Goal: Task Accomplishment & Management: Manage account settings

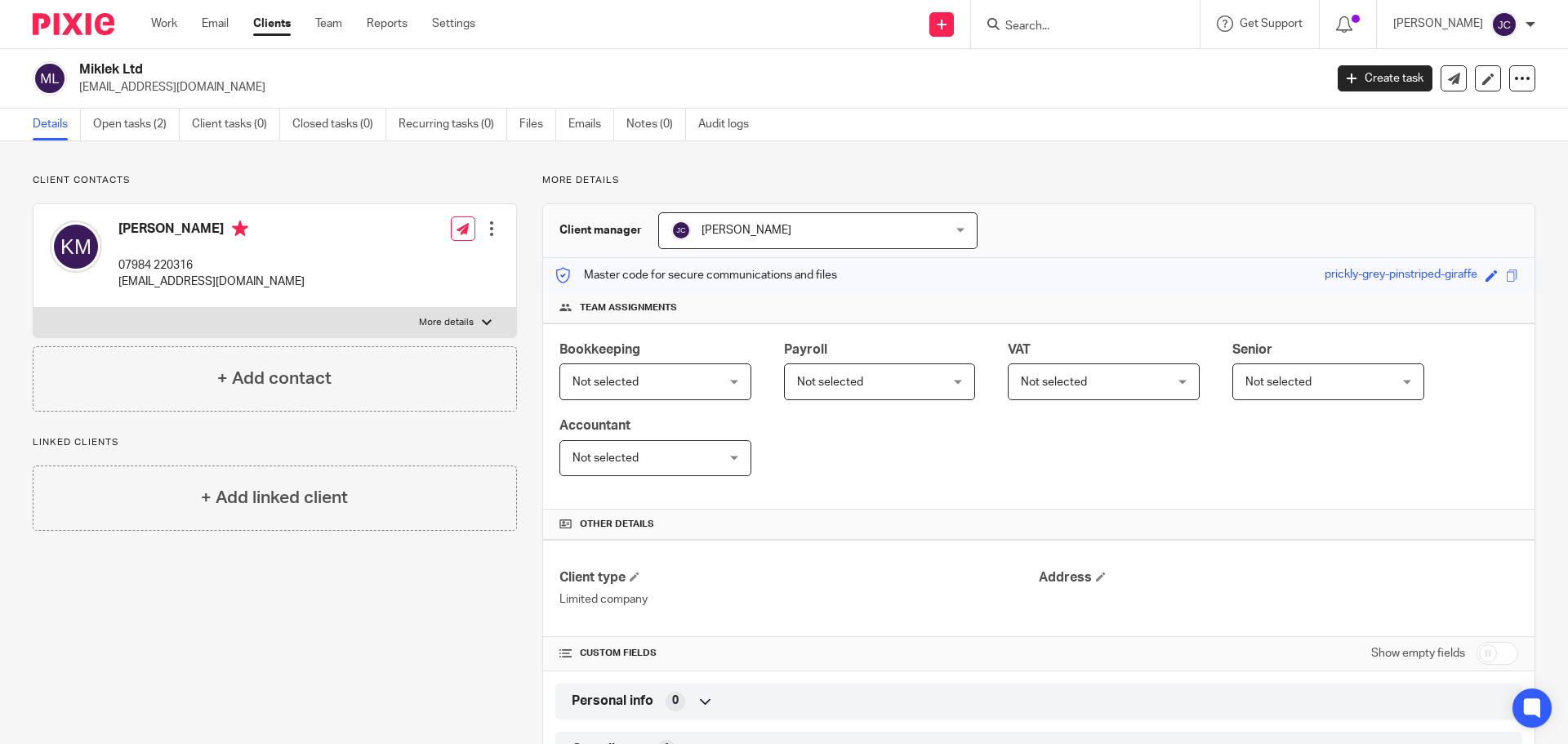
scroll to position [210, 0]
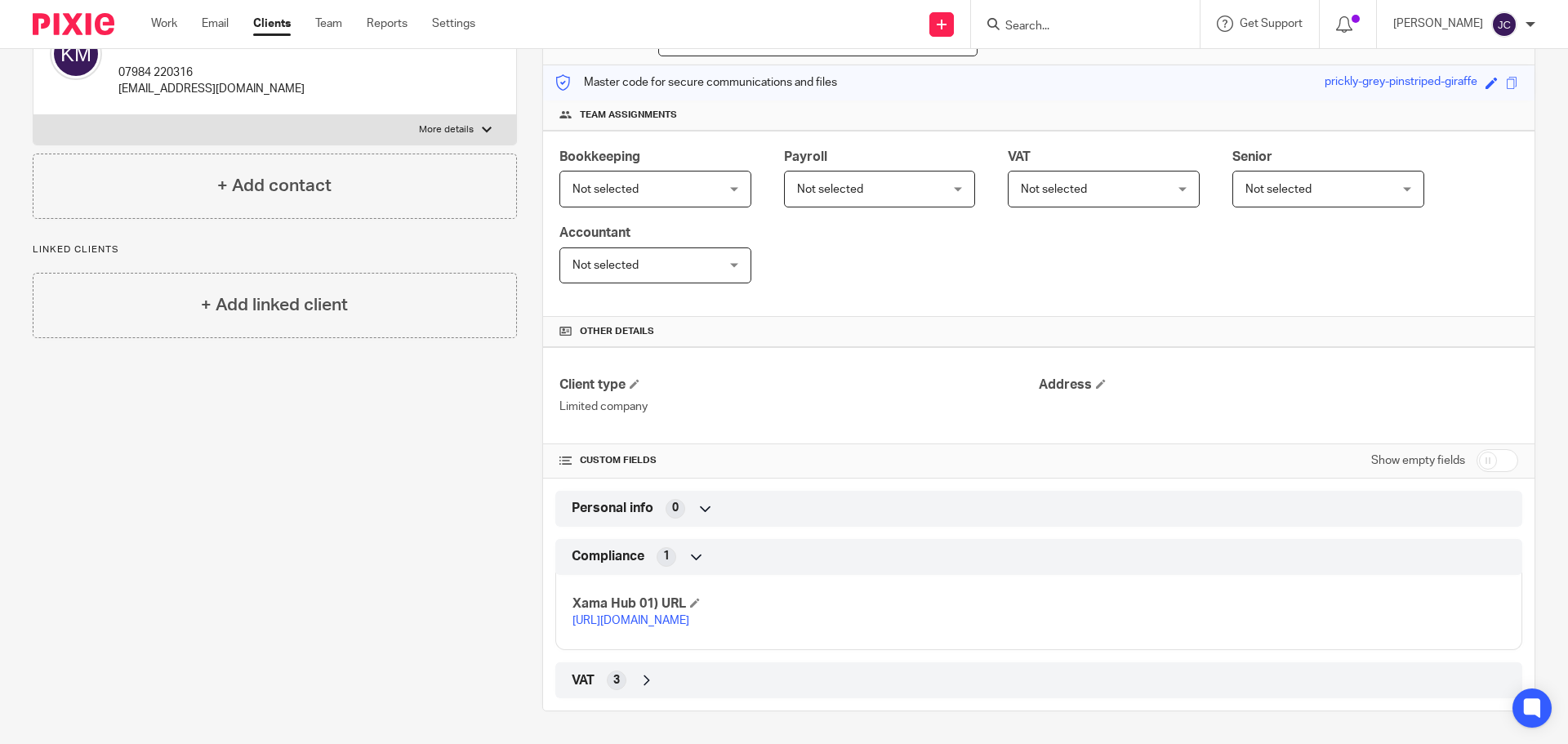
click at [1113, 16] on form at bounding box center [1090, 25] width 174 height 21
click at [1100, 23] on input "Search" at bounding box center [1077, 28] width 147 height 15
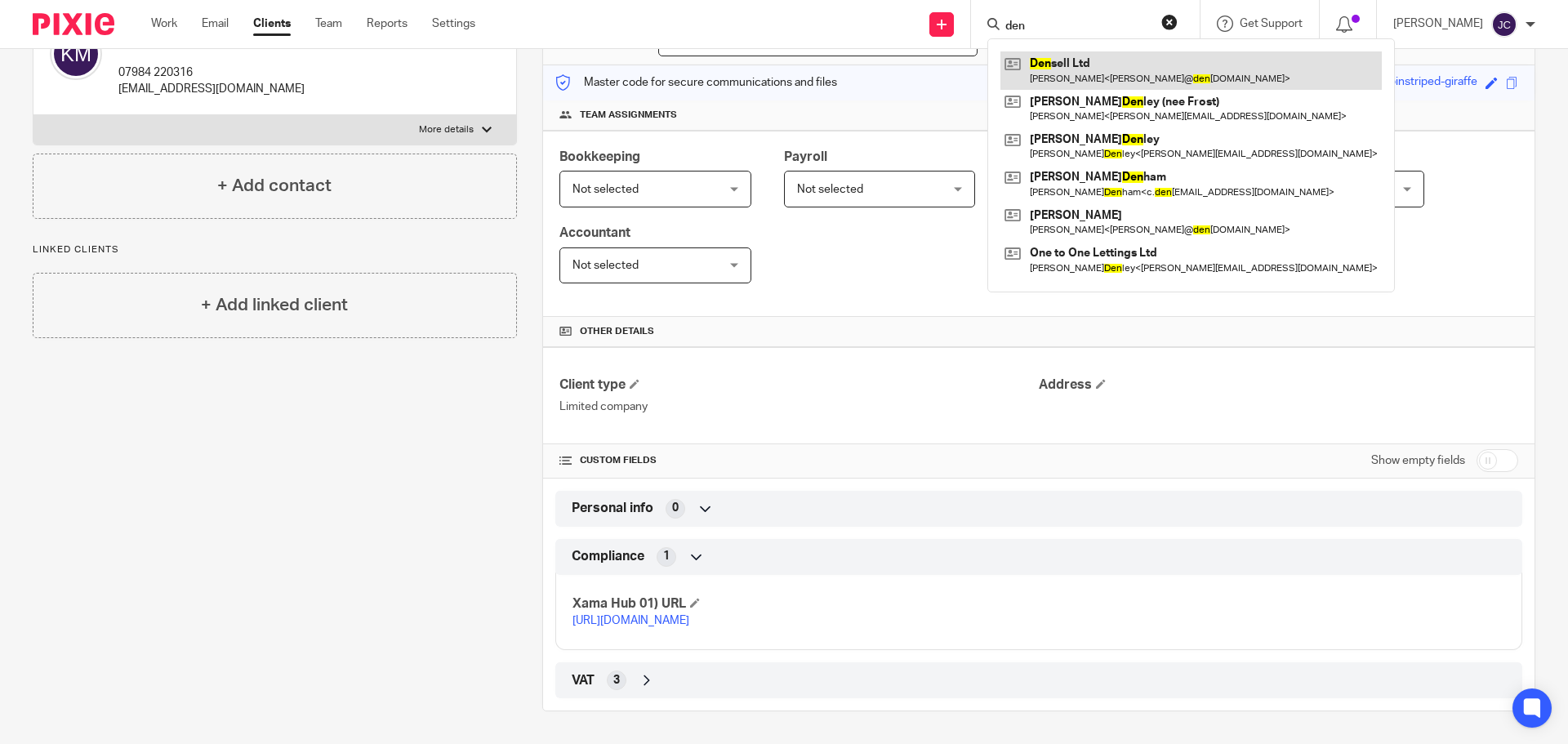
type input "den"
click at [1089, 69] on link at bounding box center [1191, 70] width 381 height 38
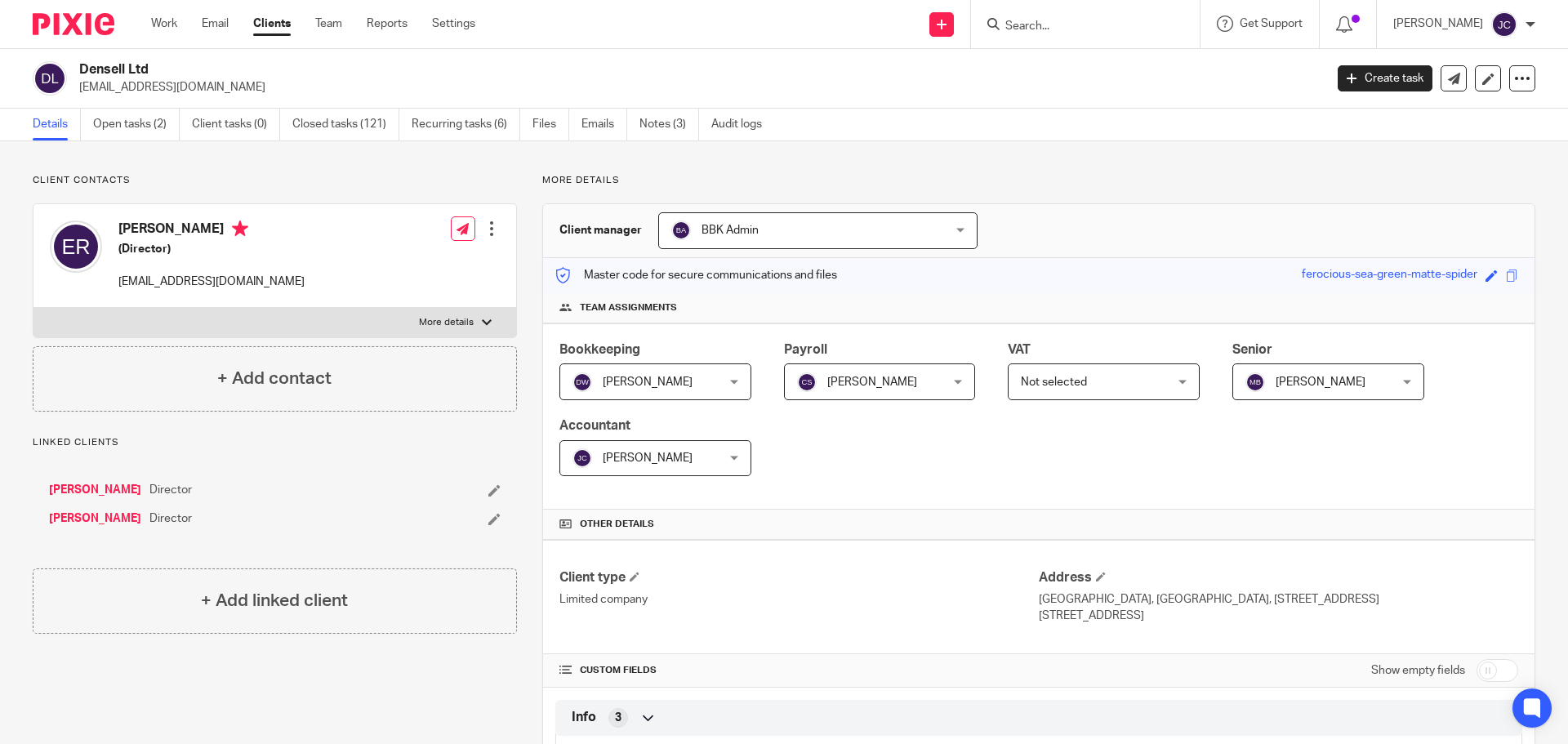
click at [489, 489] on icon at bounding box center [494, 491] width 12 height 12
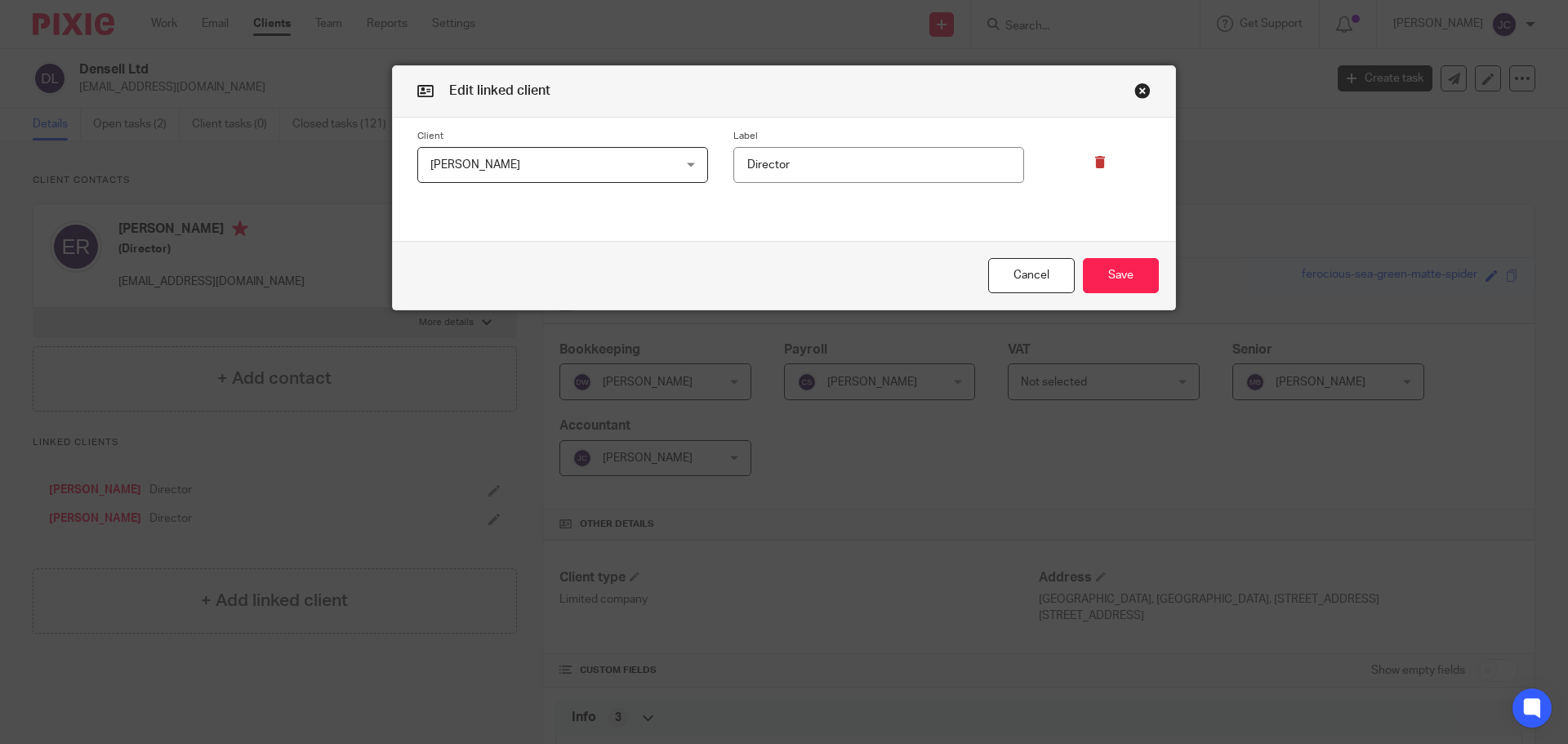
click at [1096, 161] on icon at bounding box center [1100, 161] width 12 height 12
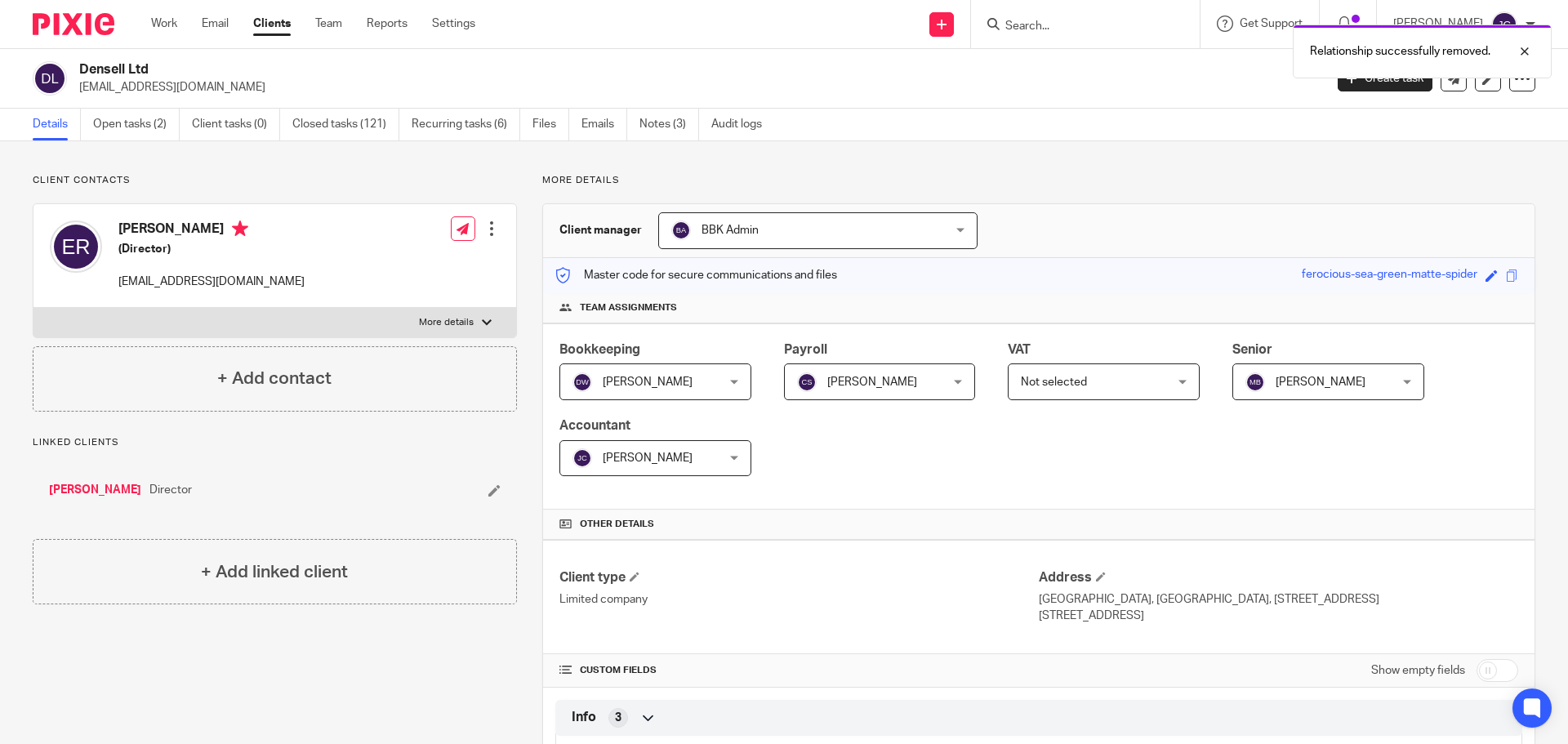
click at [1049, 384] on span "Not selected" at bounding box center [1054, 382] width 66 height 11
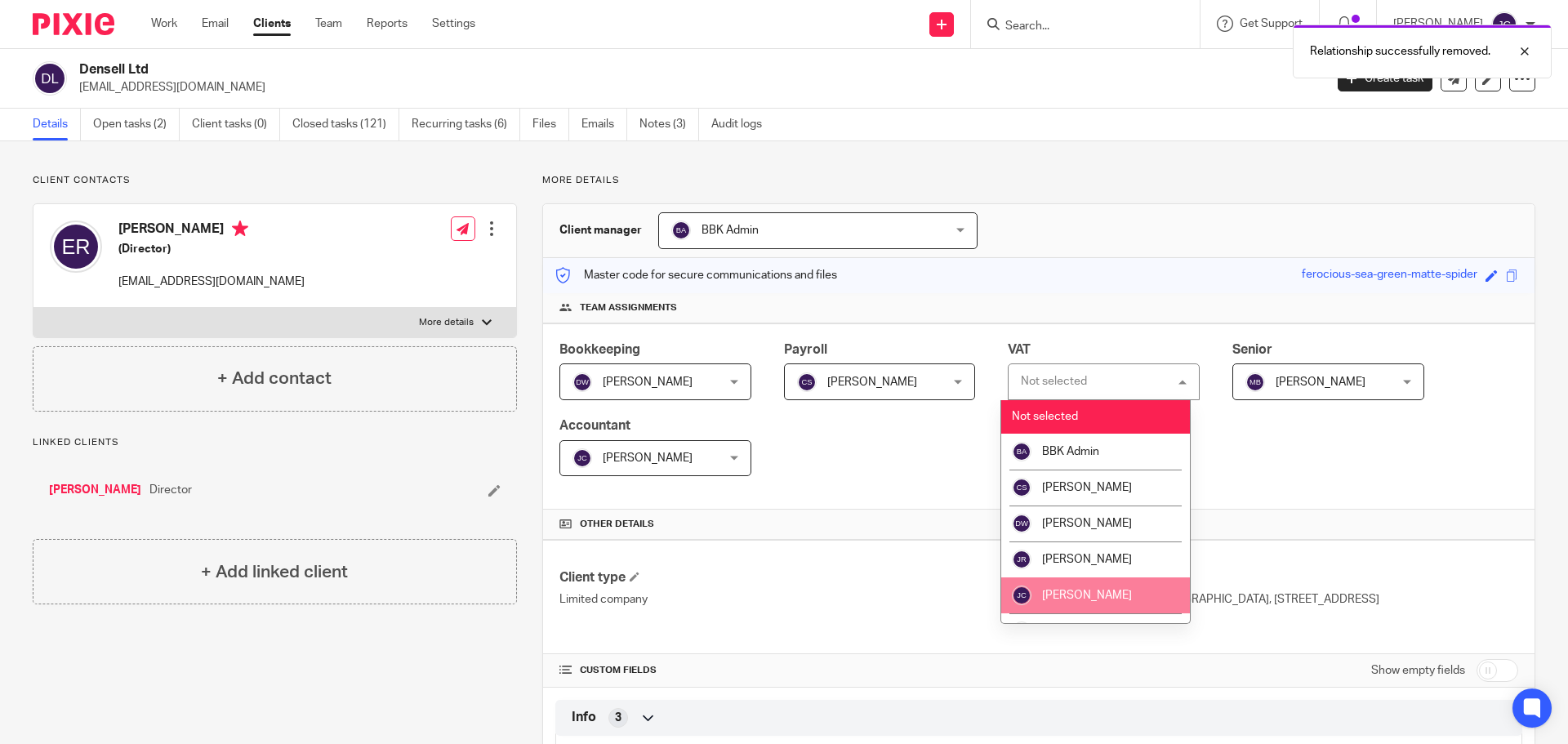
click at [1092, 580] on li "[PERSON_NAME]" at bounding box center [1096, 596] width 189 height 36
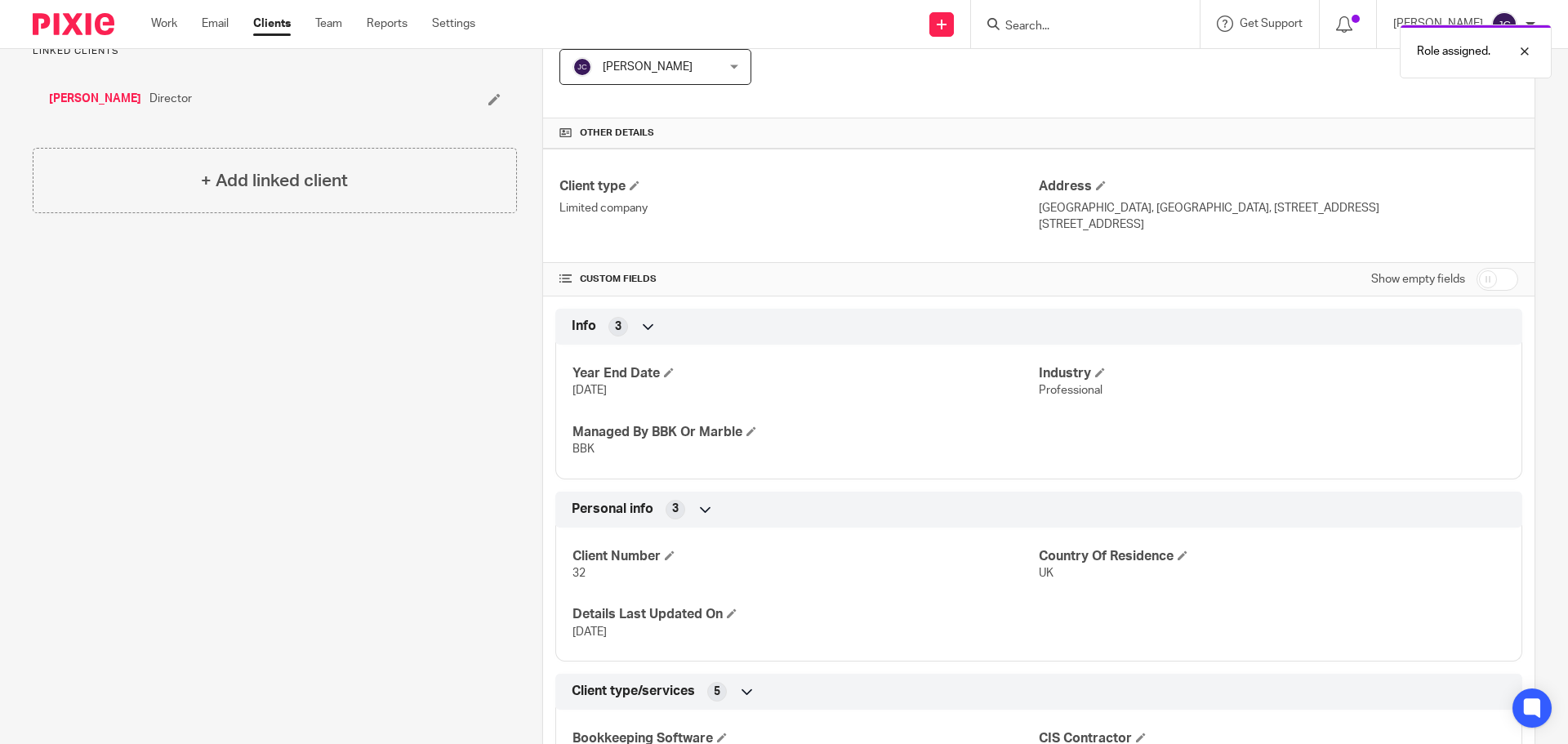
scroll to position [409, 0]
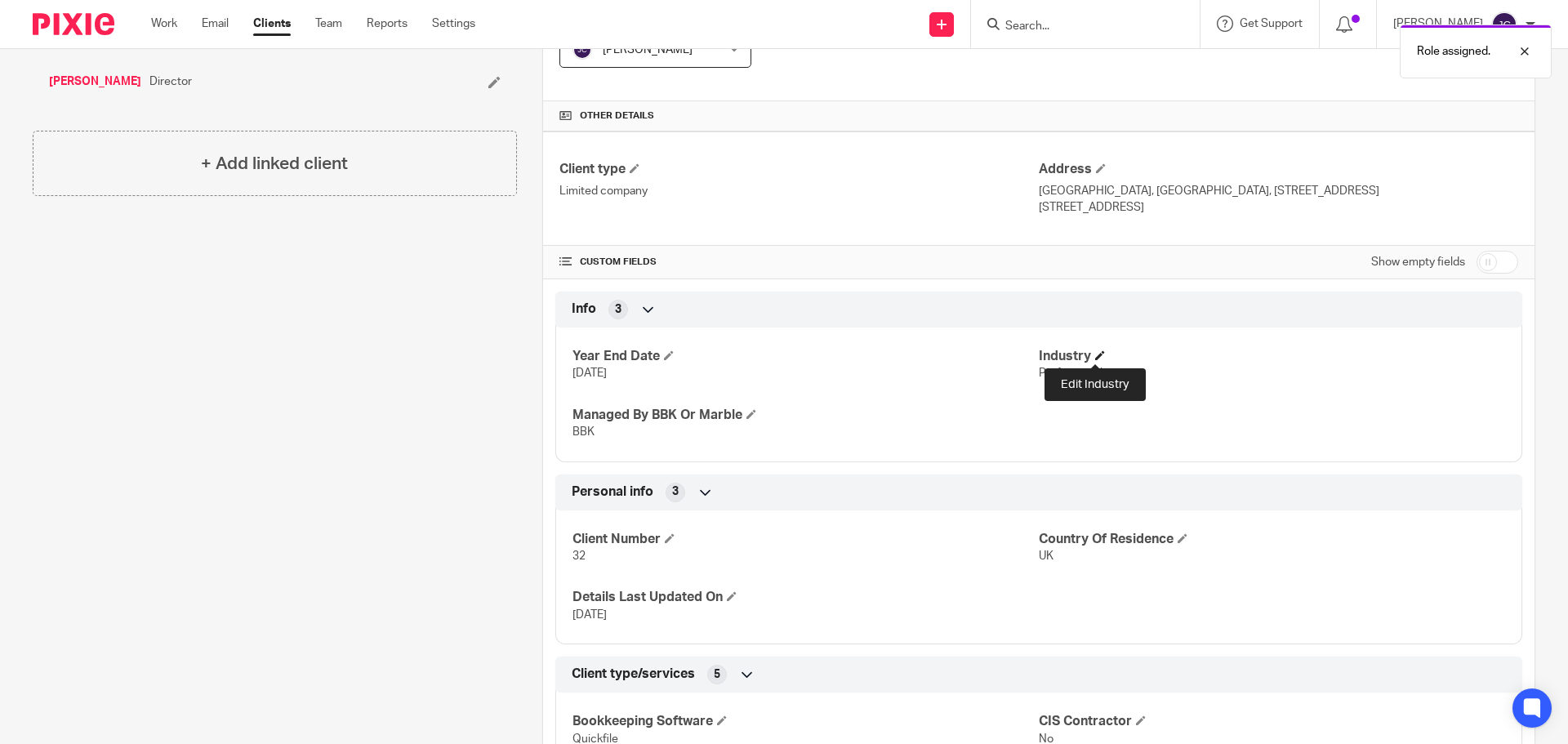
click at [1096, 358] on span at bounding box center [1100, 355] width 9 height 9
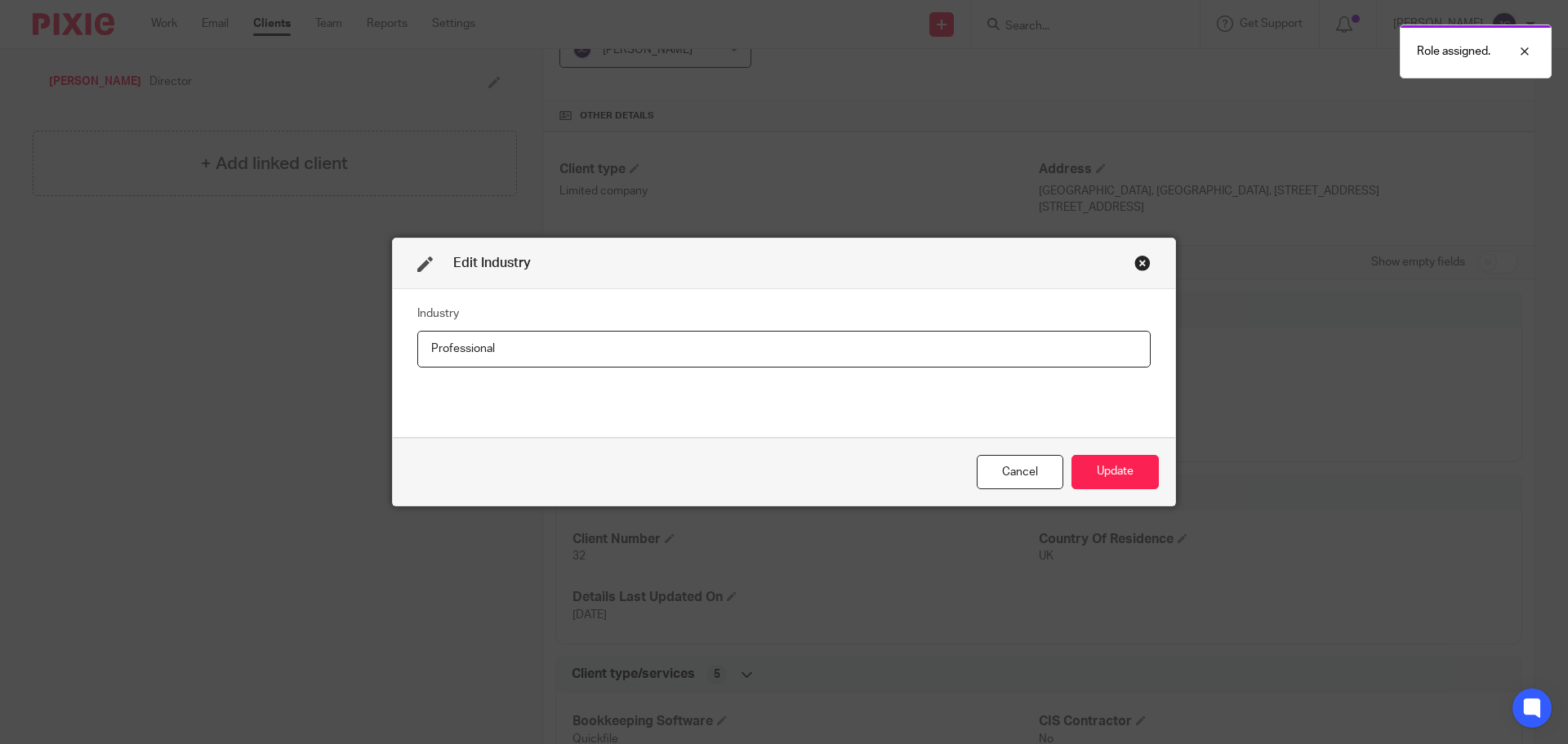
drag, startPoint x: 508, startPoint y: 339, endPoint x: 344, endPoint y: 326, distance: 164.5
click at [344, 344] on div "Edit Industry Industry Professional Cancel Update" at bounding box center [784, 372] width 1568 height 744
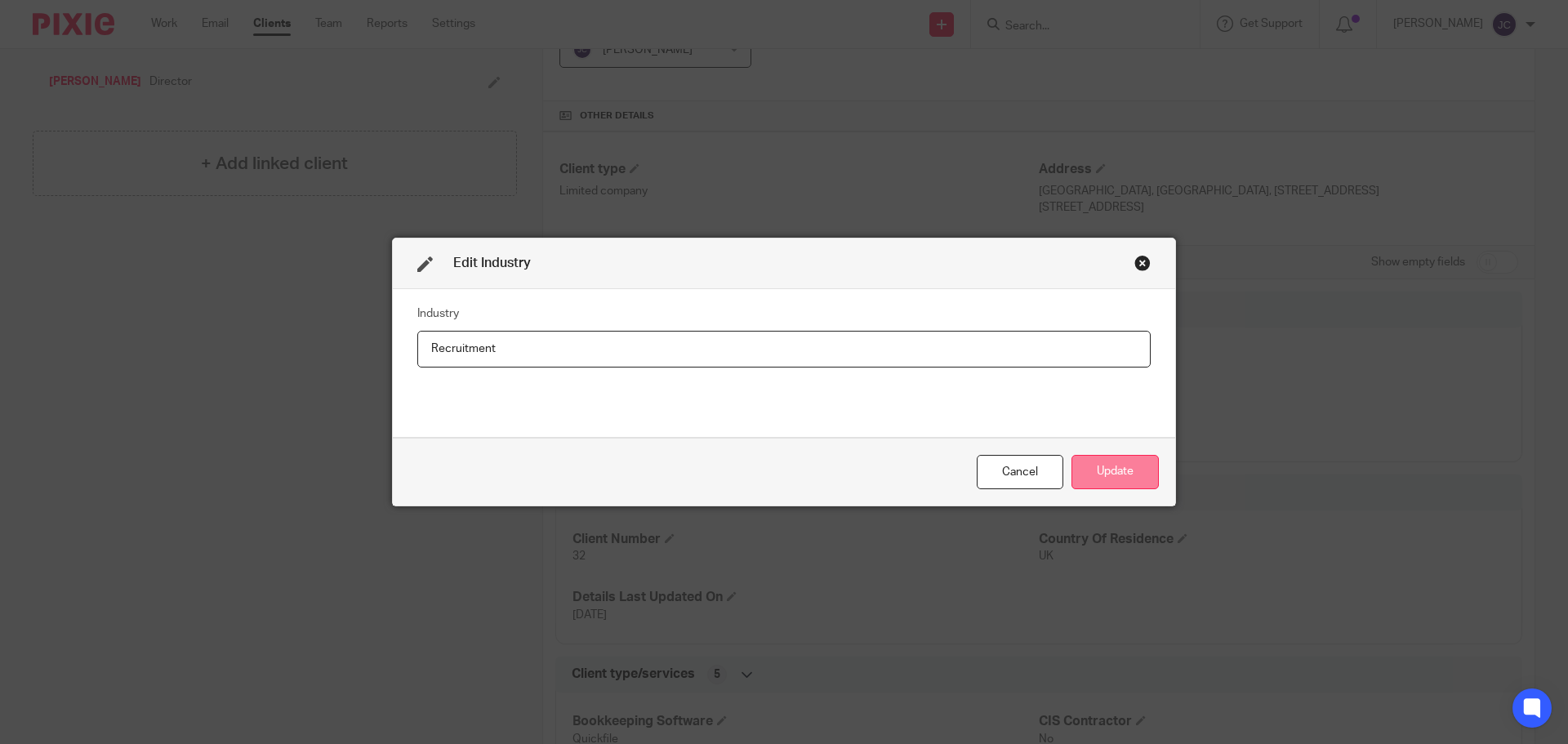
type input "Recruitment"
click at [1098, 481] on button "Update" at bounding box center [1116, 473] width 87 height 35
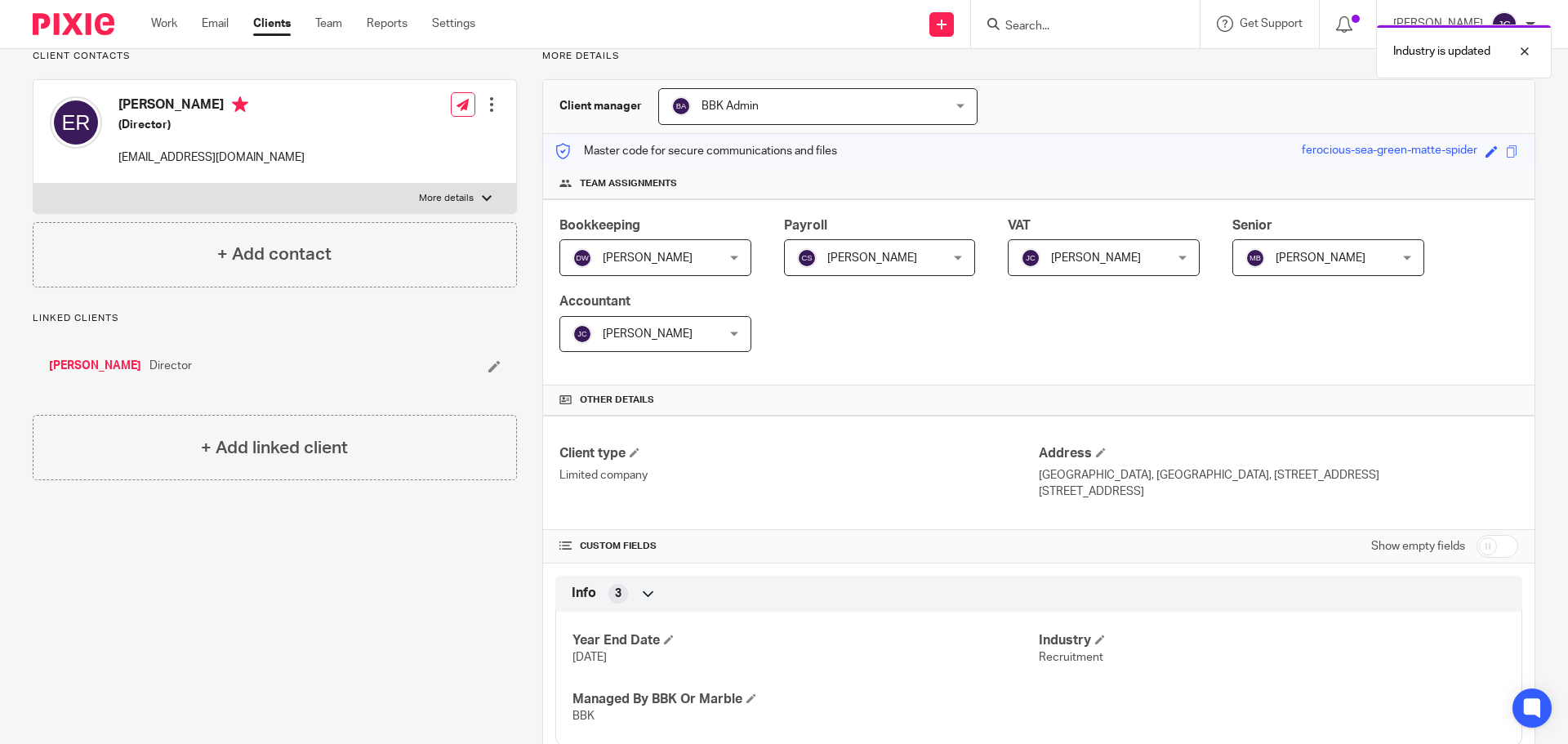
scroll to position [0, 0]
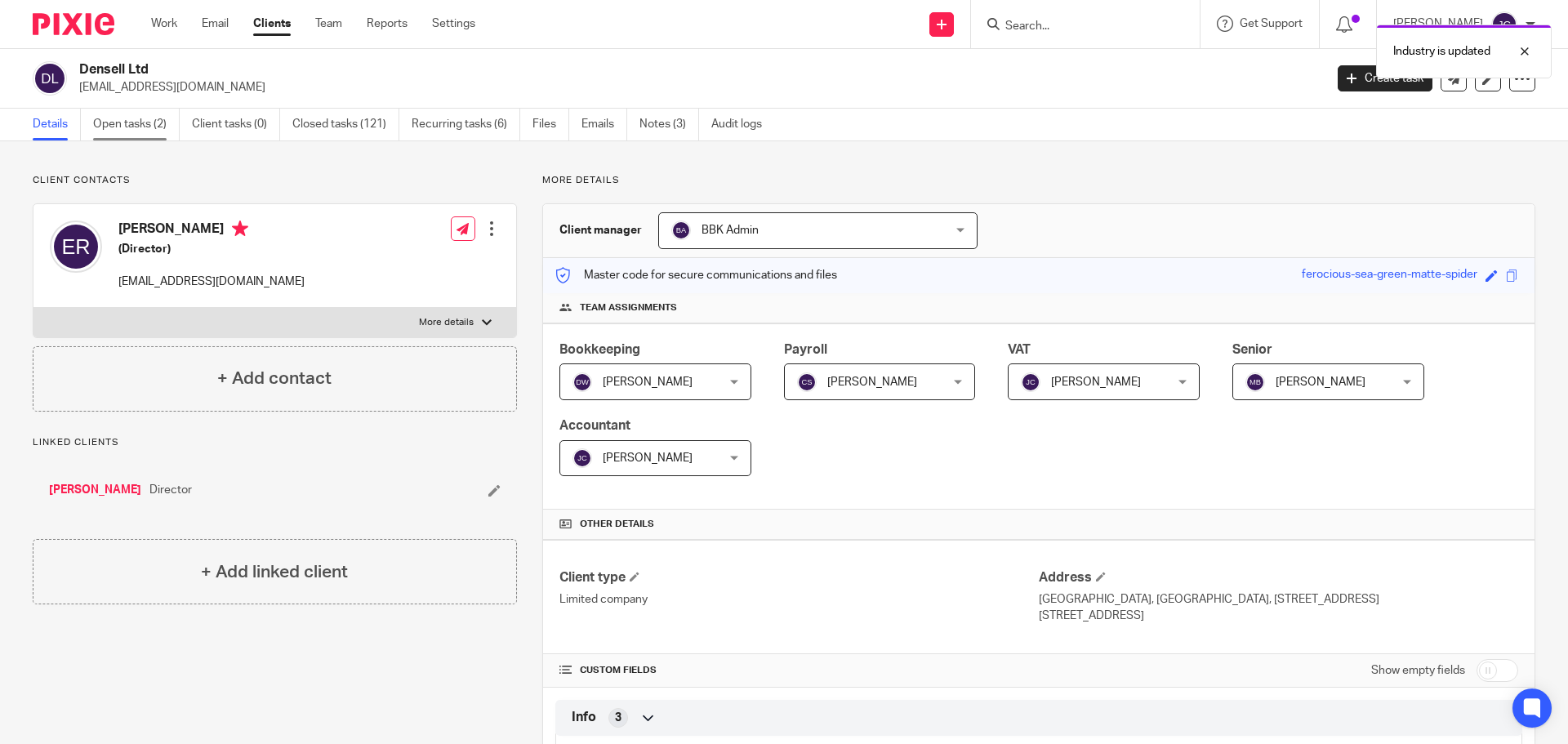
click at [140, 133] on link "Open tasks (2)" at bounding box center [136, 125] width 86 height 32
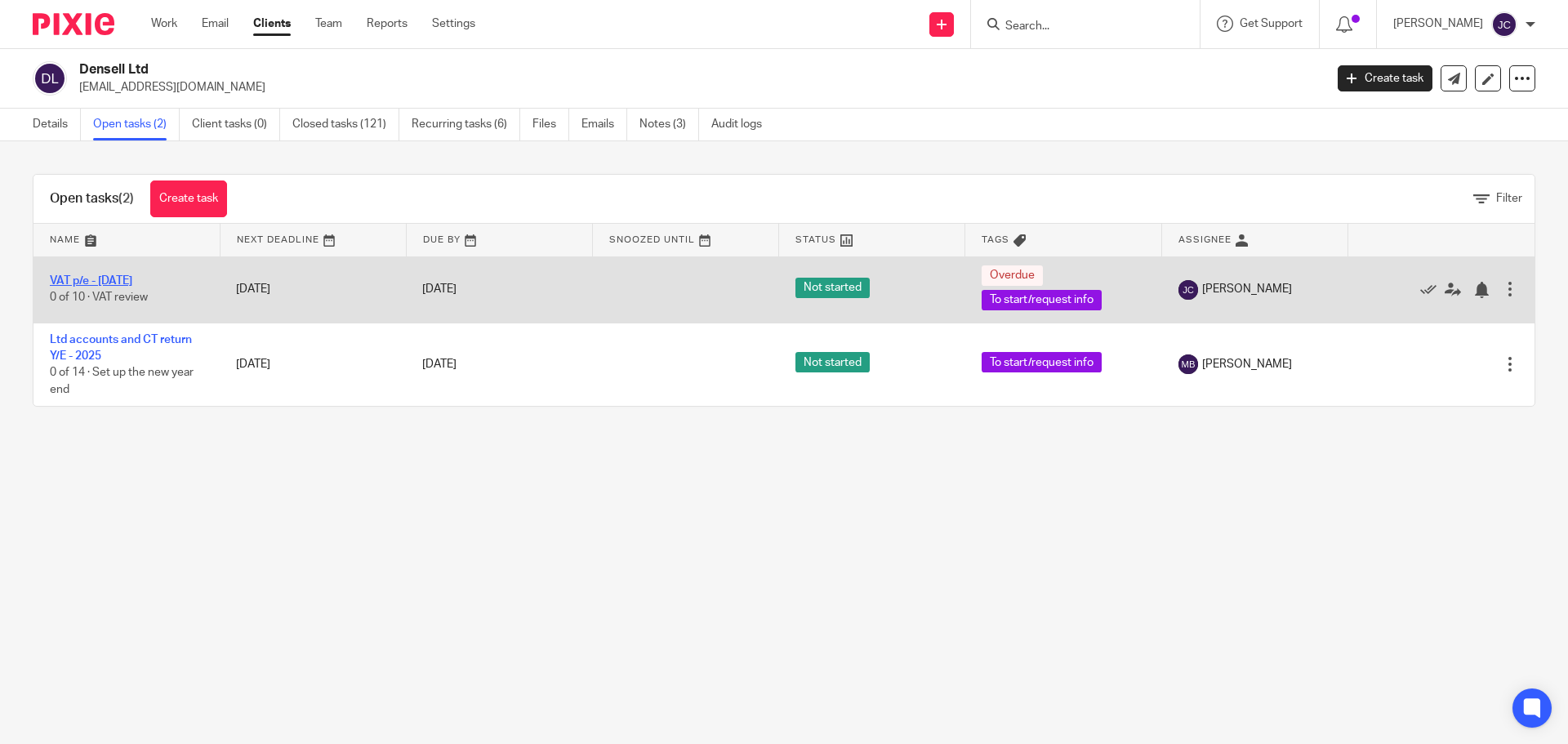
click at [116, 276] on link "VAT p/e - [DATE]" at bounding box center [91, 281] width 83 height 11
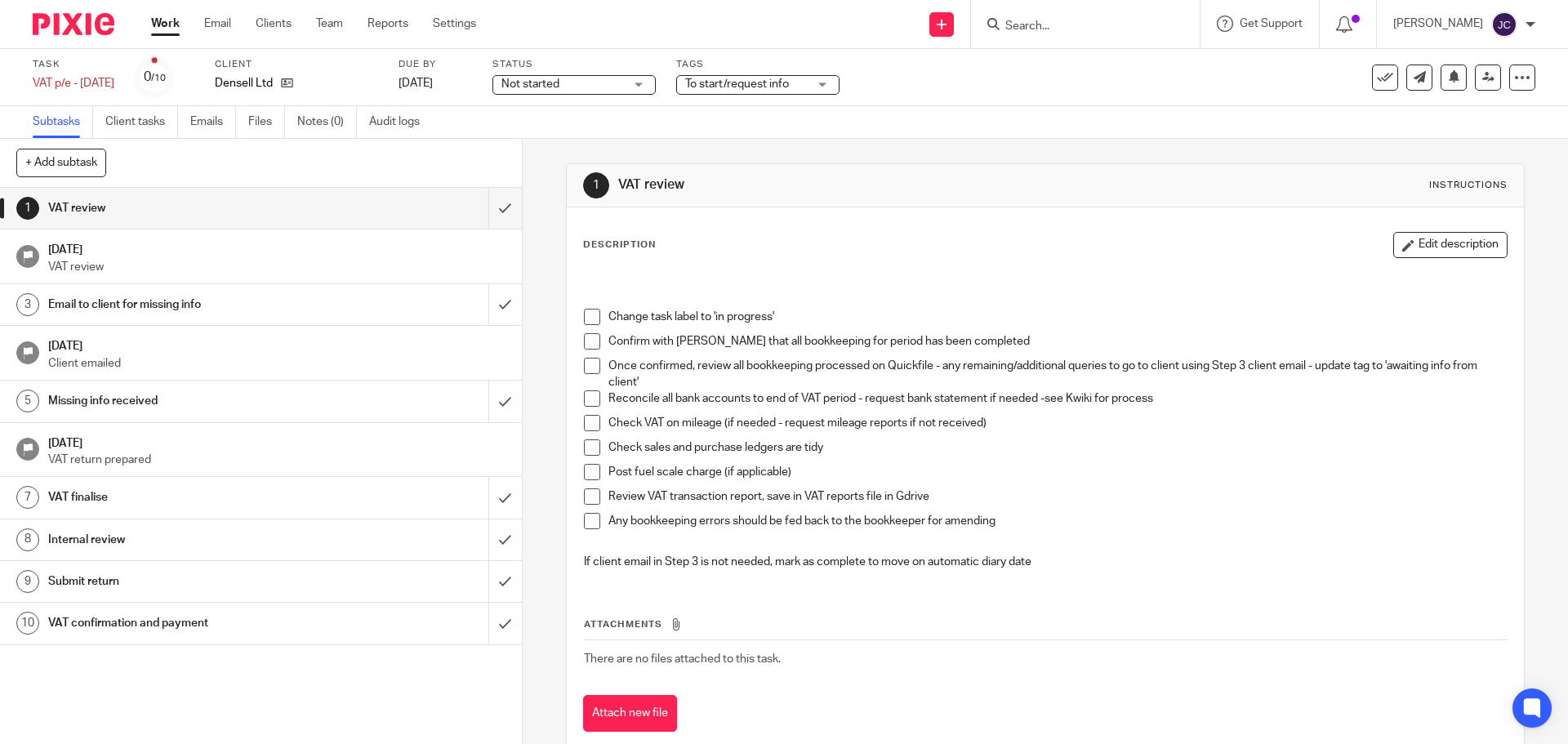
click at [655, 86] on div "Not started Not started" at bounding box center [574, 84] width 163 height 20
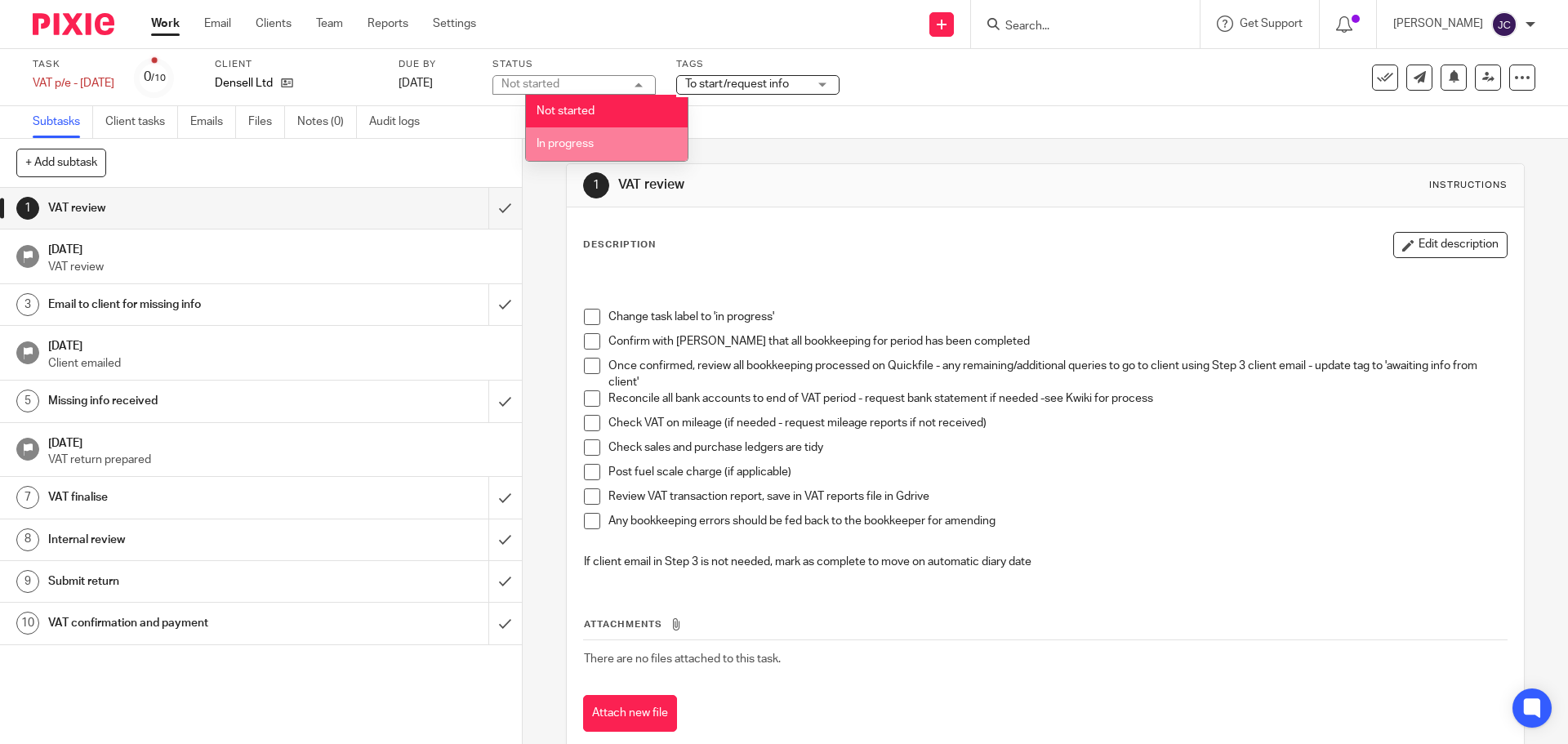
click at [651, 136] on li "In progress" at bounding box center [607, 143] width 162 height 33
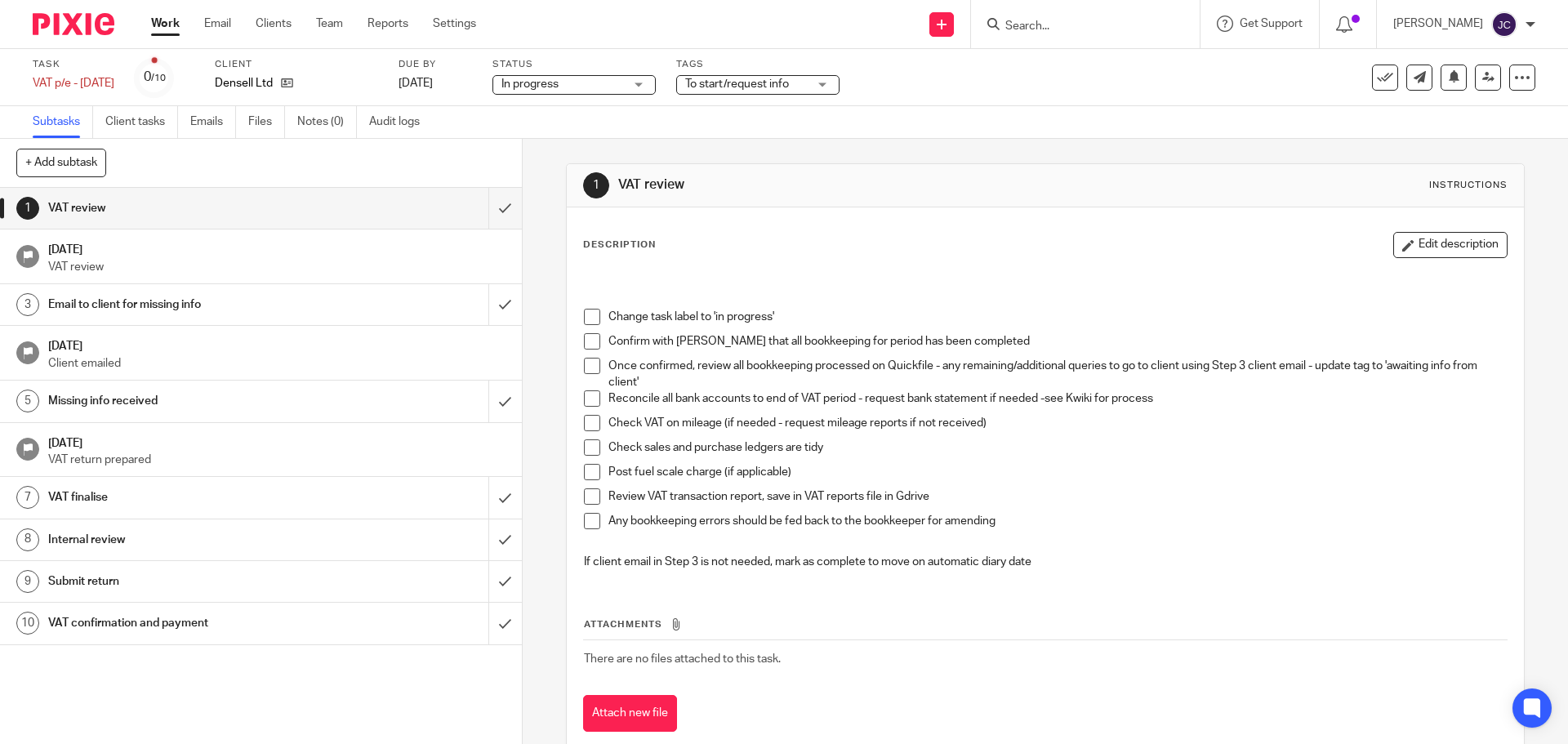
click at [586, 316] on span at bounding box center [592, 317] width 16 height 16
click at [586, 338] on span at bounding box center [592, 341] width 16 height 16
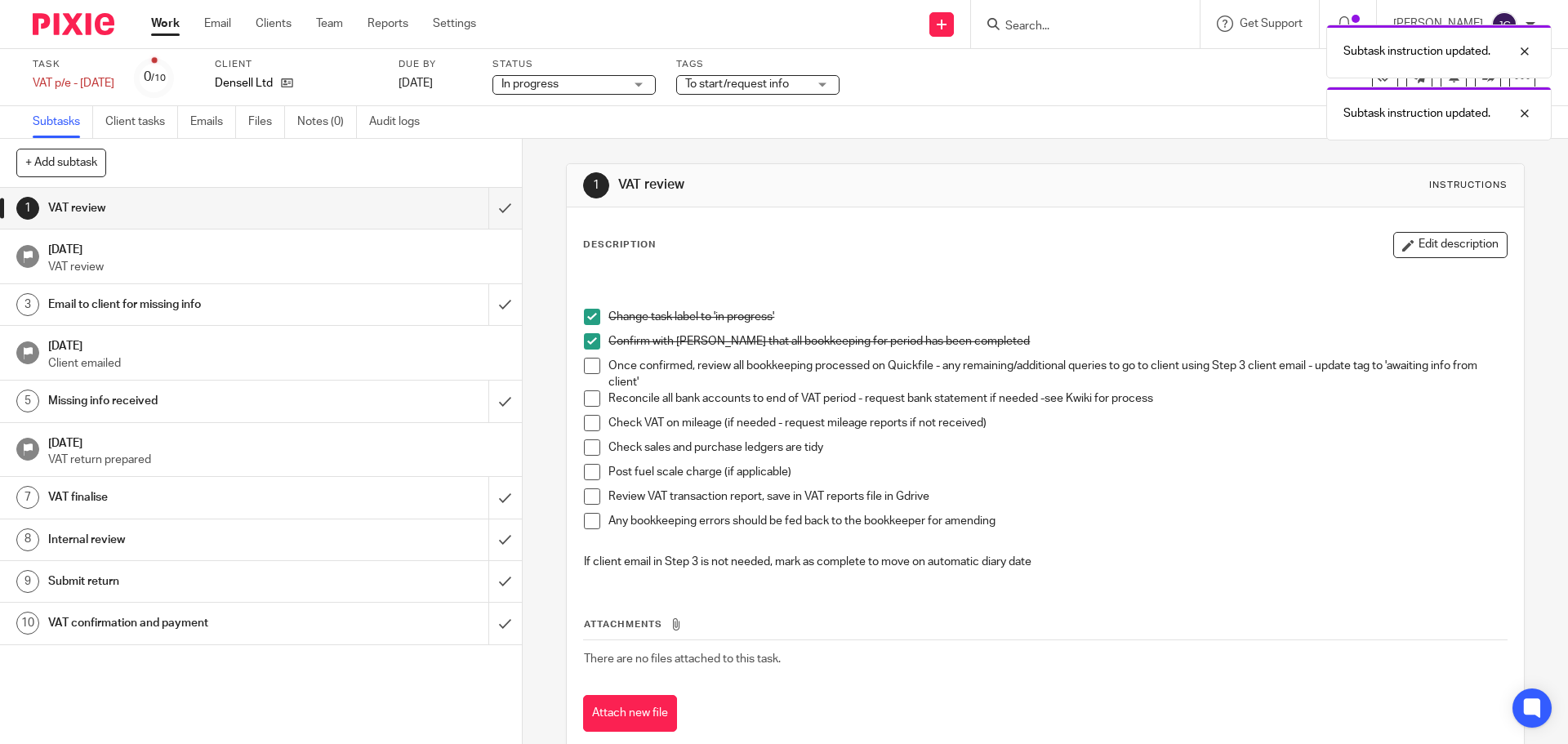
click at [585, 365] on span at bounding box center [592, 365] width 16 height 16
click at [584, 450] on span at bounding box center [592, 447] width 16 height 16
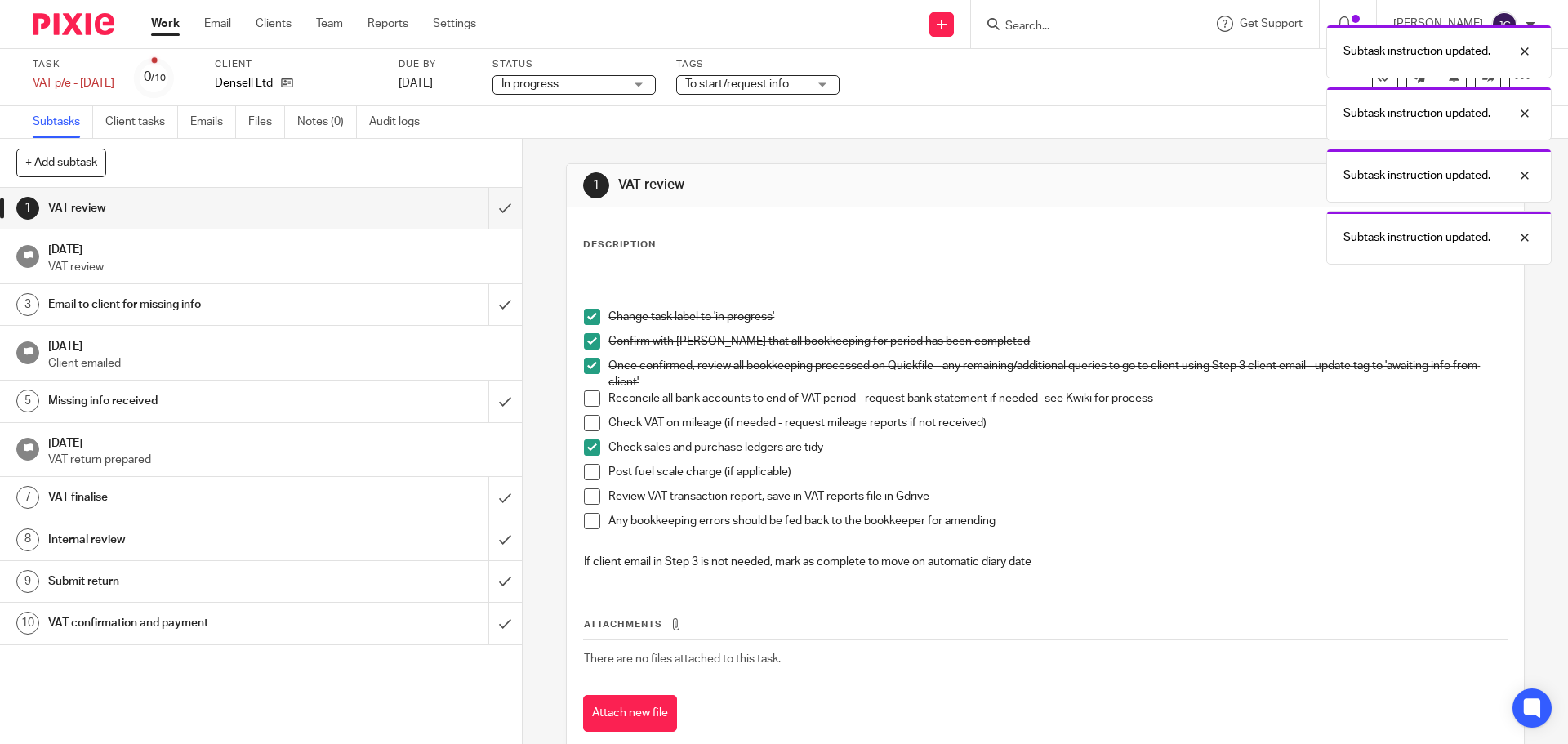
click at [585, 497] on span at bounding box center [592, 496] width 16 height 16
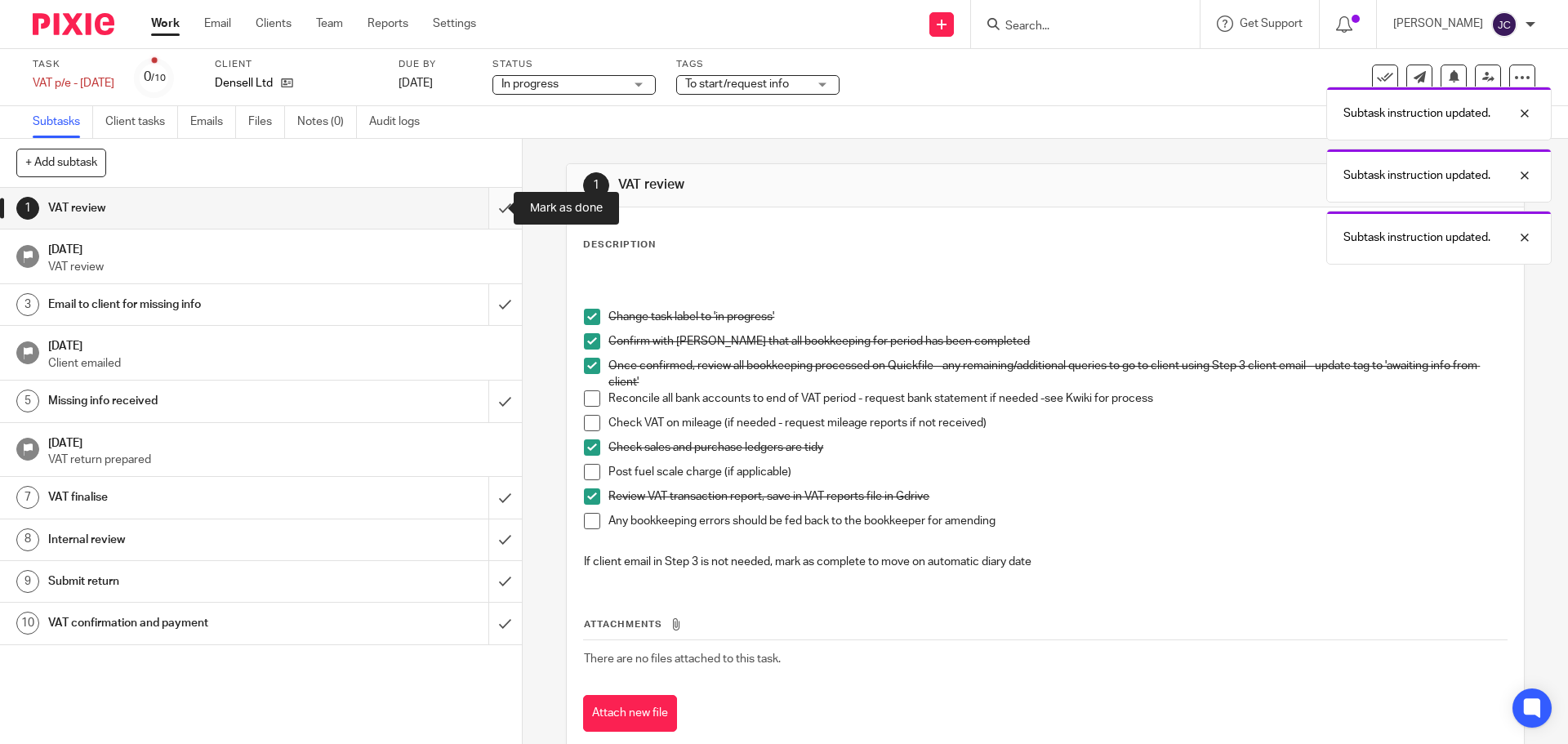
click at [485, 207] on input "submit" at bounding box center [261, 208] width 522 height 41
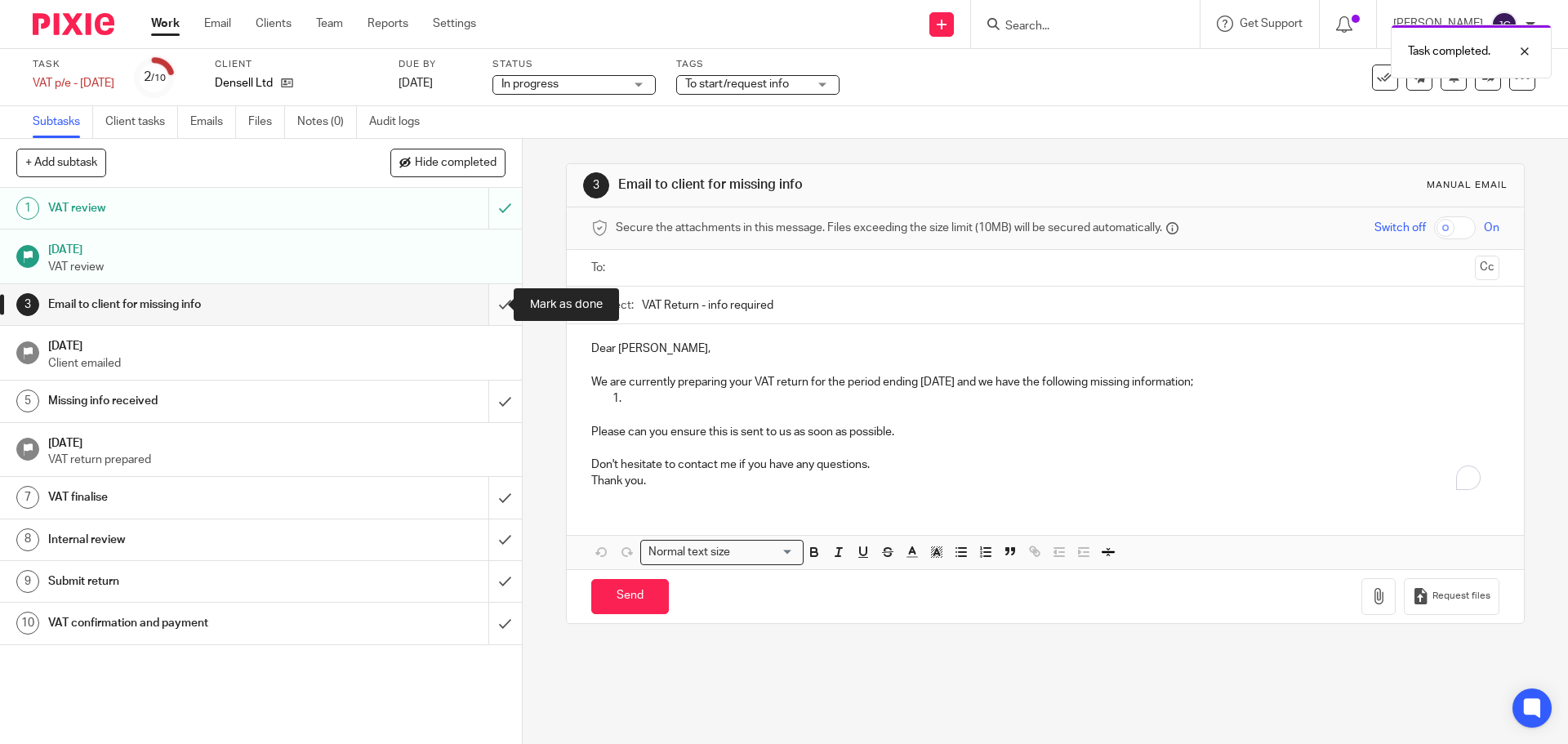
drag, startPoint x: 0, startPoint y: 0, endPoint x: 491, endPoint y: 309, distance: 580.1
click at [491, 309] on input "submit" at bounding box center [261, 305] width 522 height 41
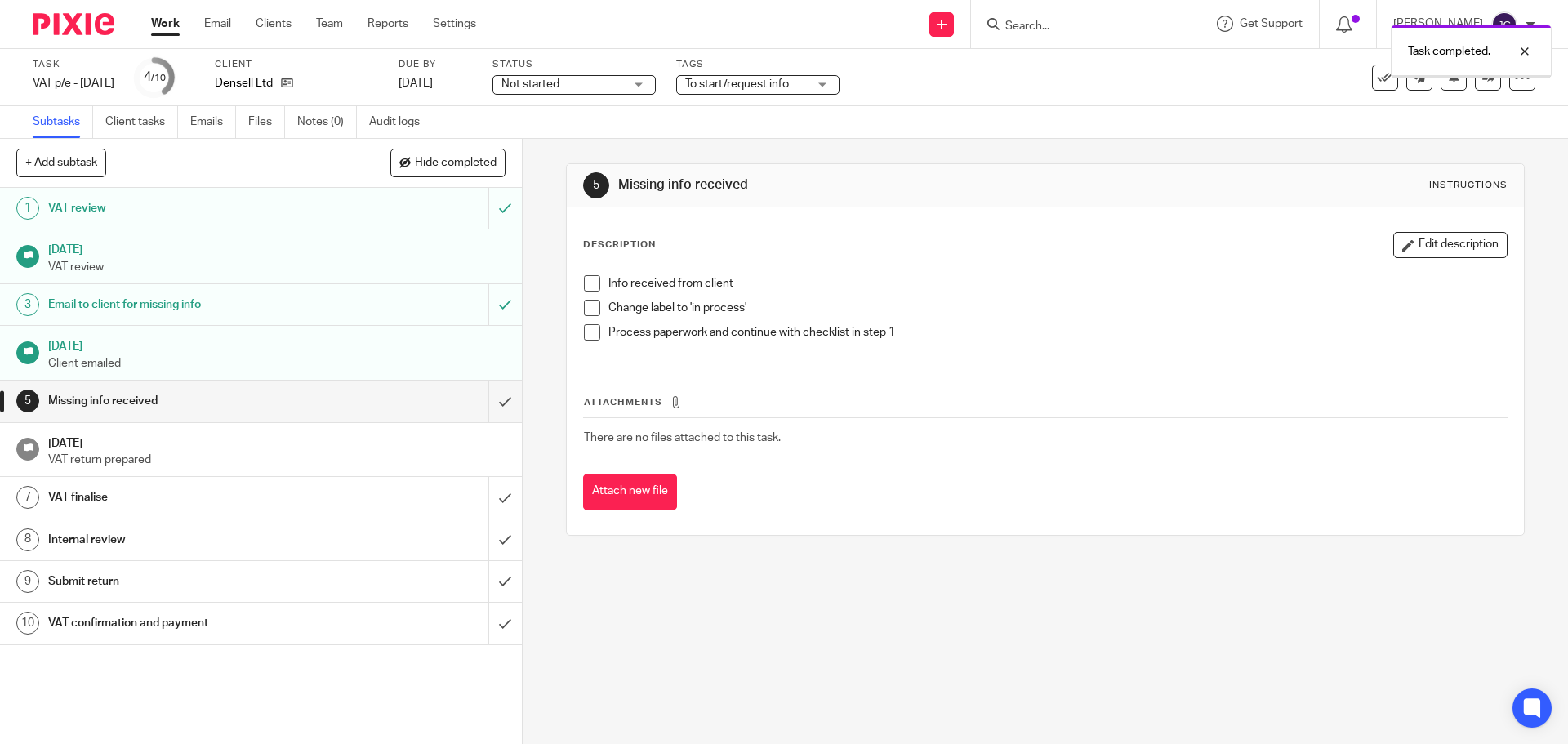
click at [483, 402] on input "submit" at bounding box center [261, 400] width 522 height 41
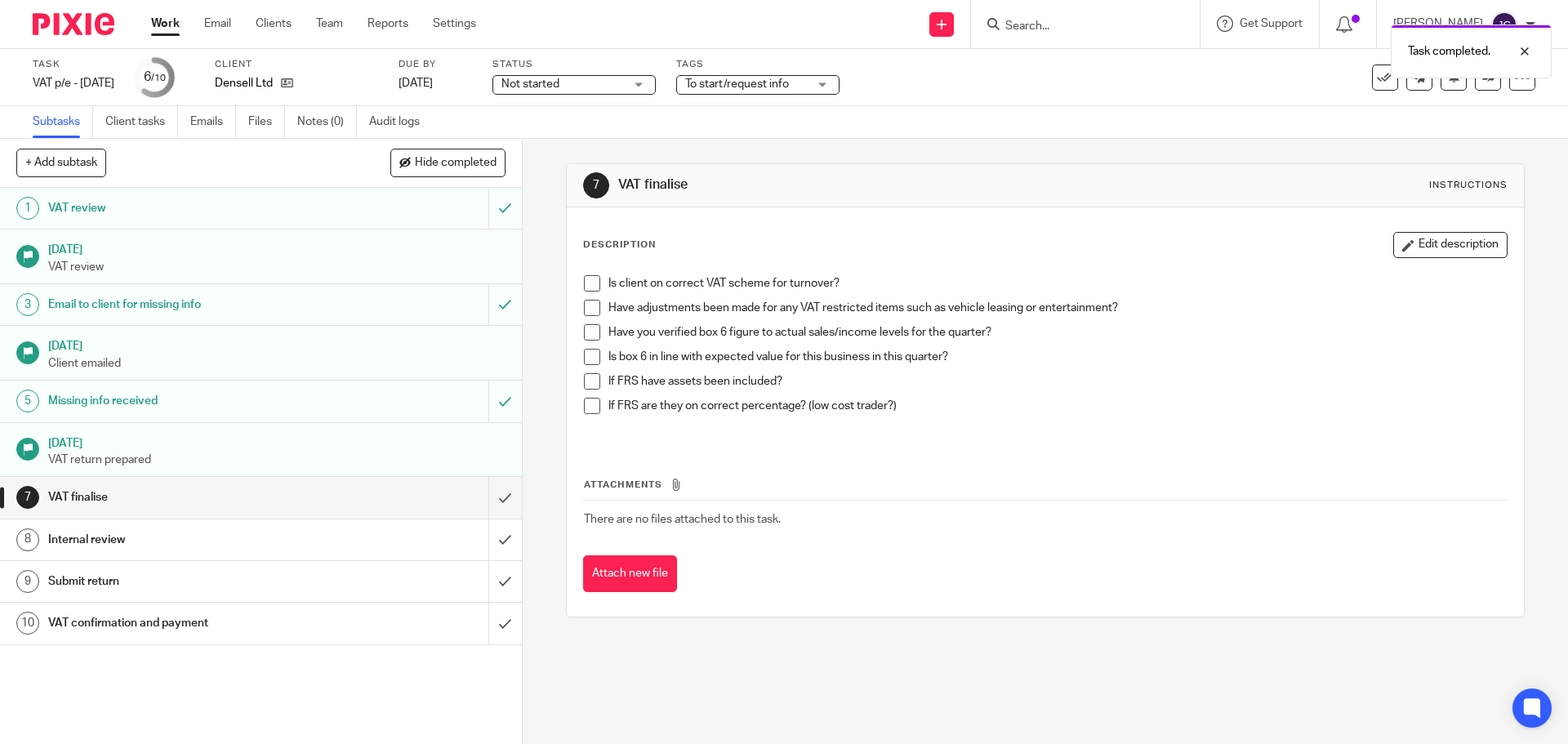
click at [586, 285] on span at bounding box center [592, 283] width 16 height 16
click at [585, 302] on span at bounding box center [592, 307] width 16 height 16
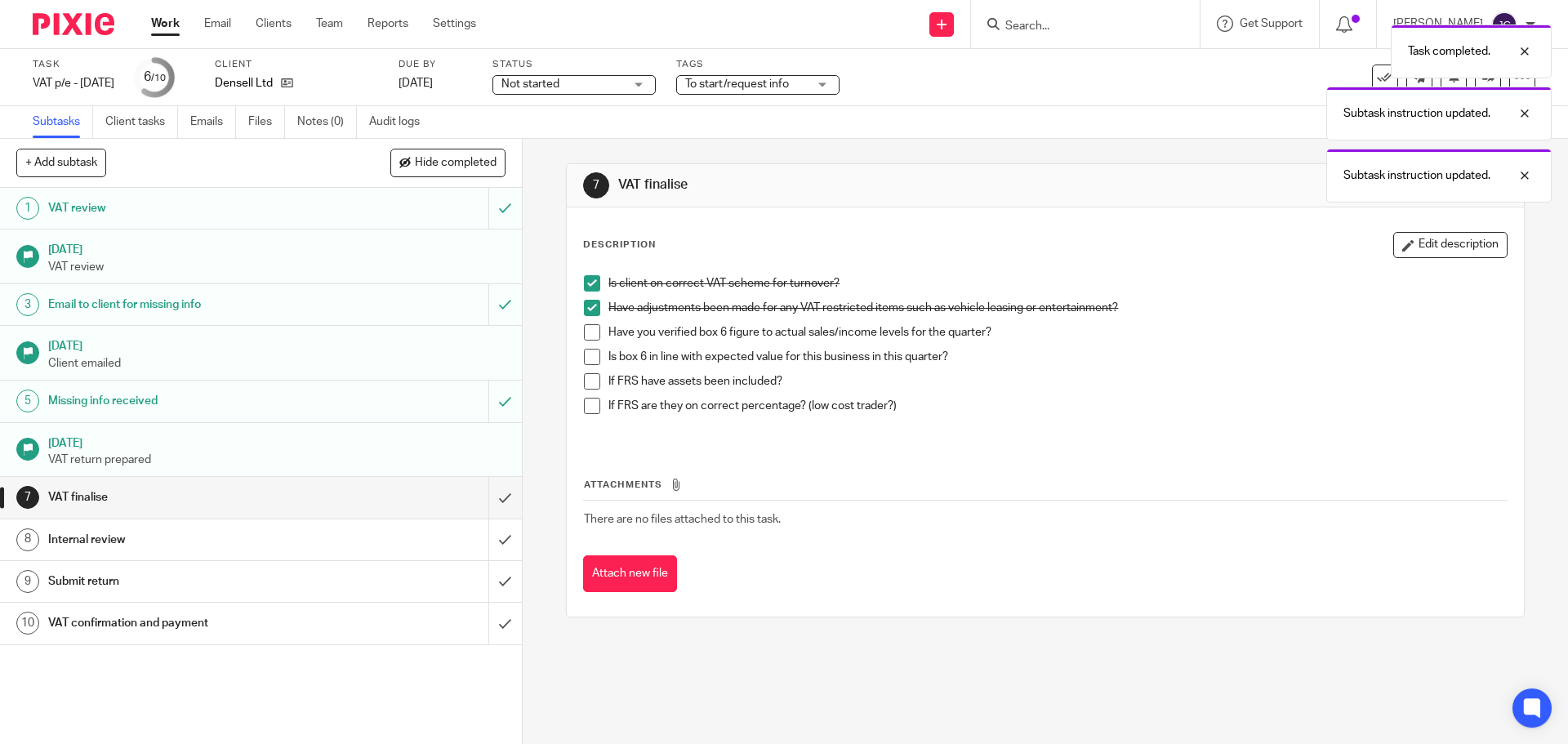
click at [585, 327] on span at bounding box center [592, 332] width 16 height 16
click at [585, 356] on span at bounding box center [592, 357] width 16 height 16
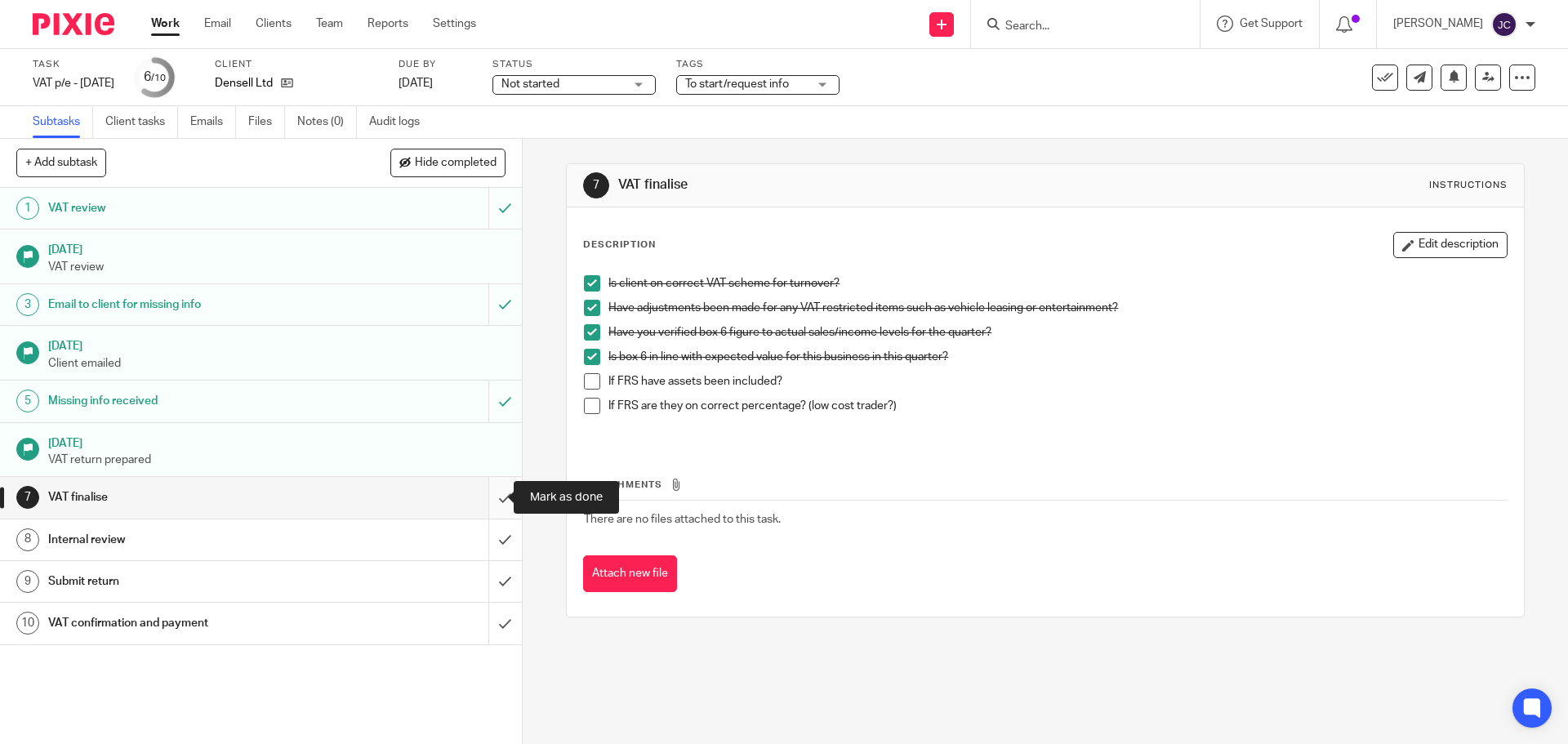
click at [486, 495] on input "submit" at bounding box center [261, 497] width 522 height 41
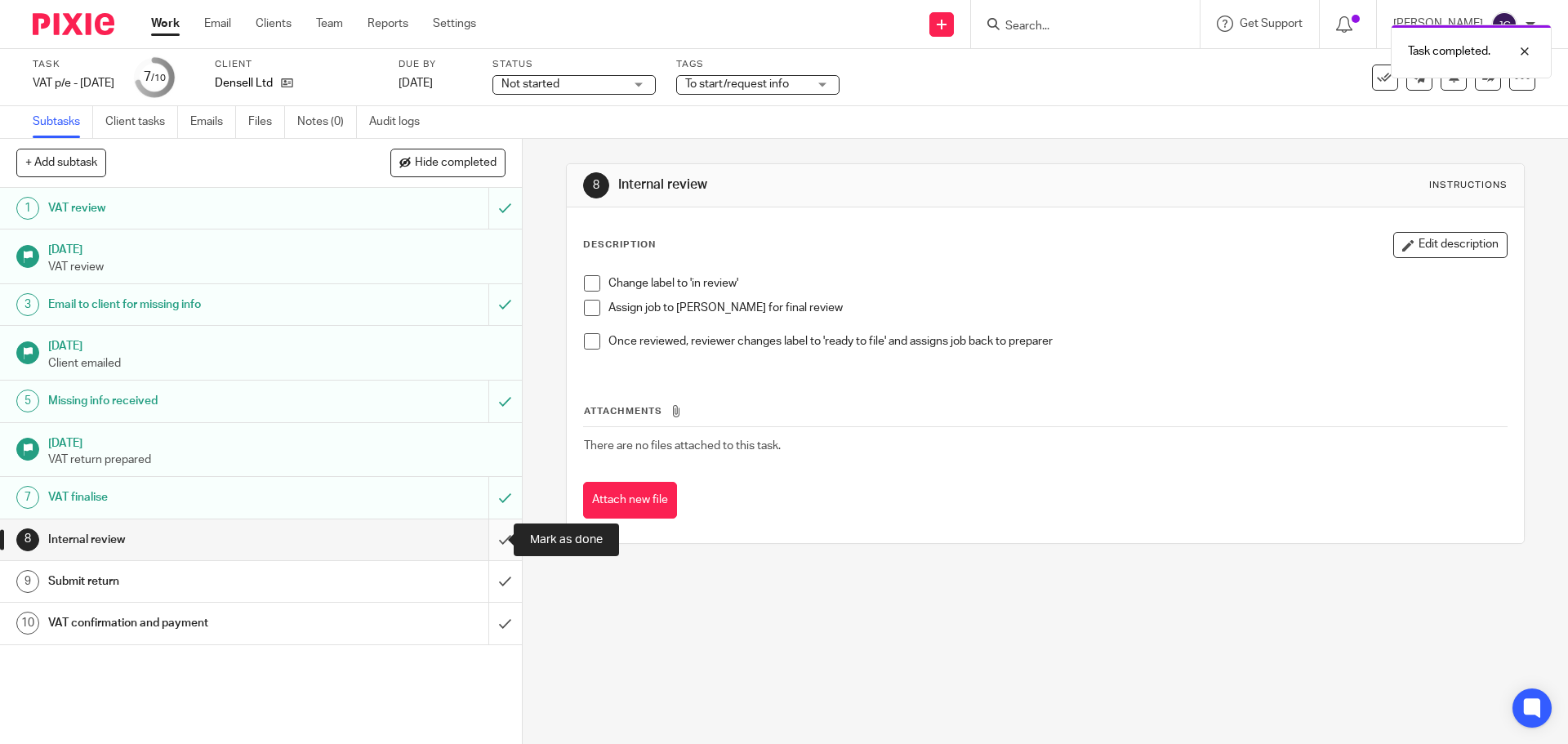
click at [485, 543] on input "submit" at bounding box center [261, 540] width 522 height 41
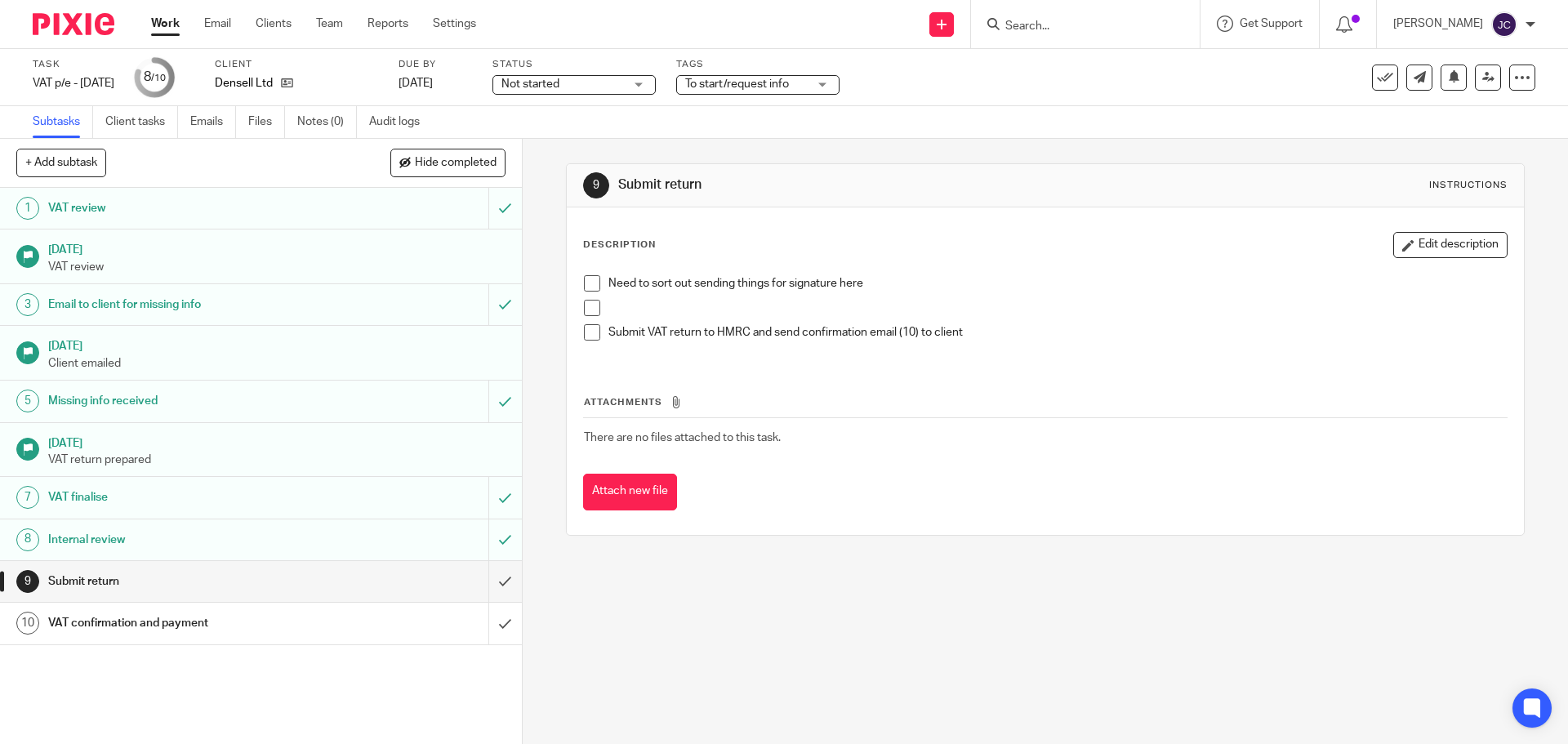
click at [587, 335] on span at bounding box center [592, 332] width 16 height 16
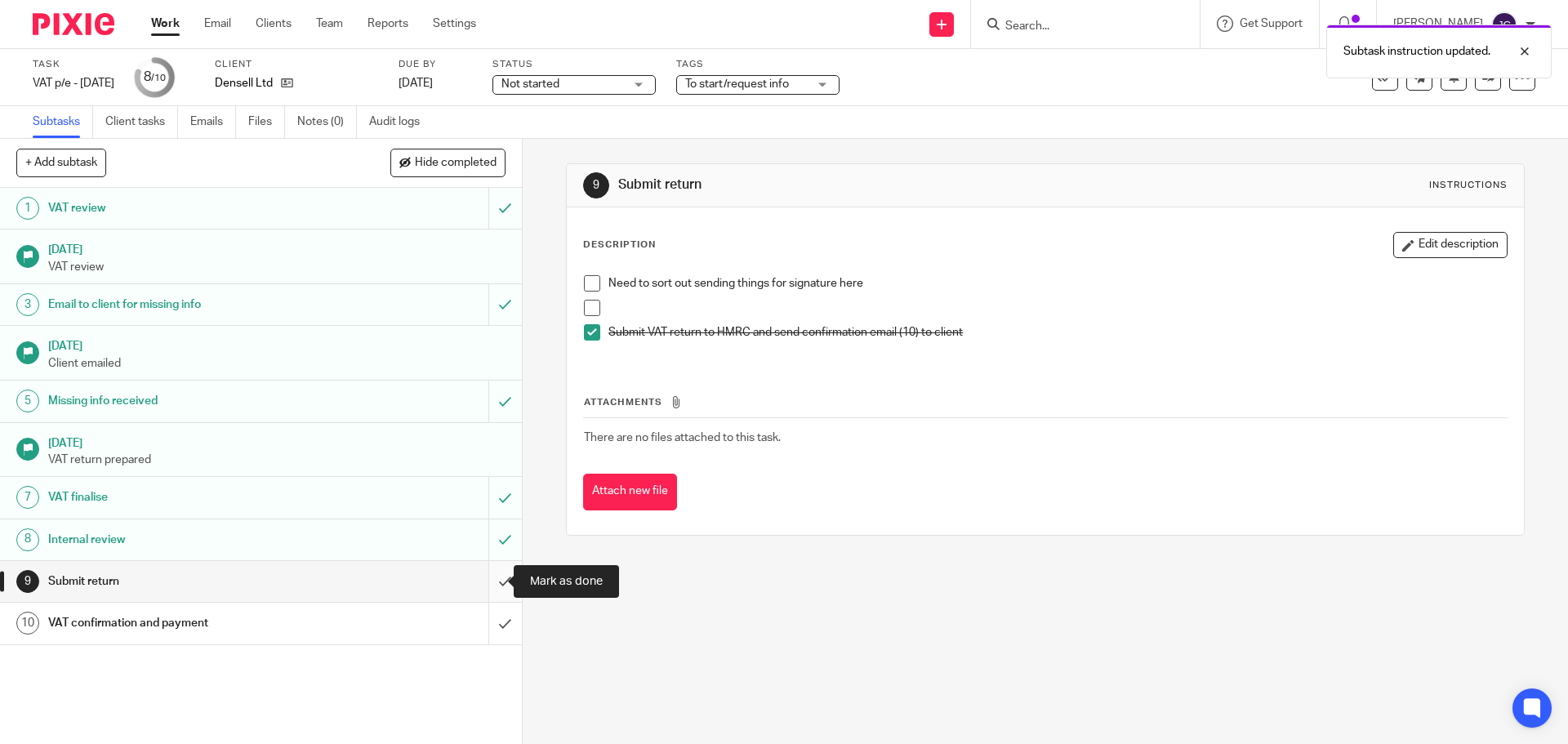
click at [480, 582] on input "submit" at bounding box center [261, 582] width 522 height 41
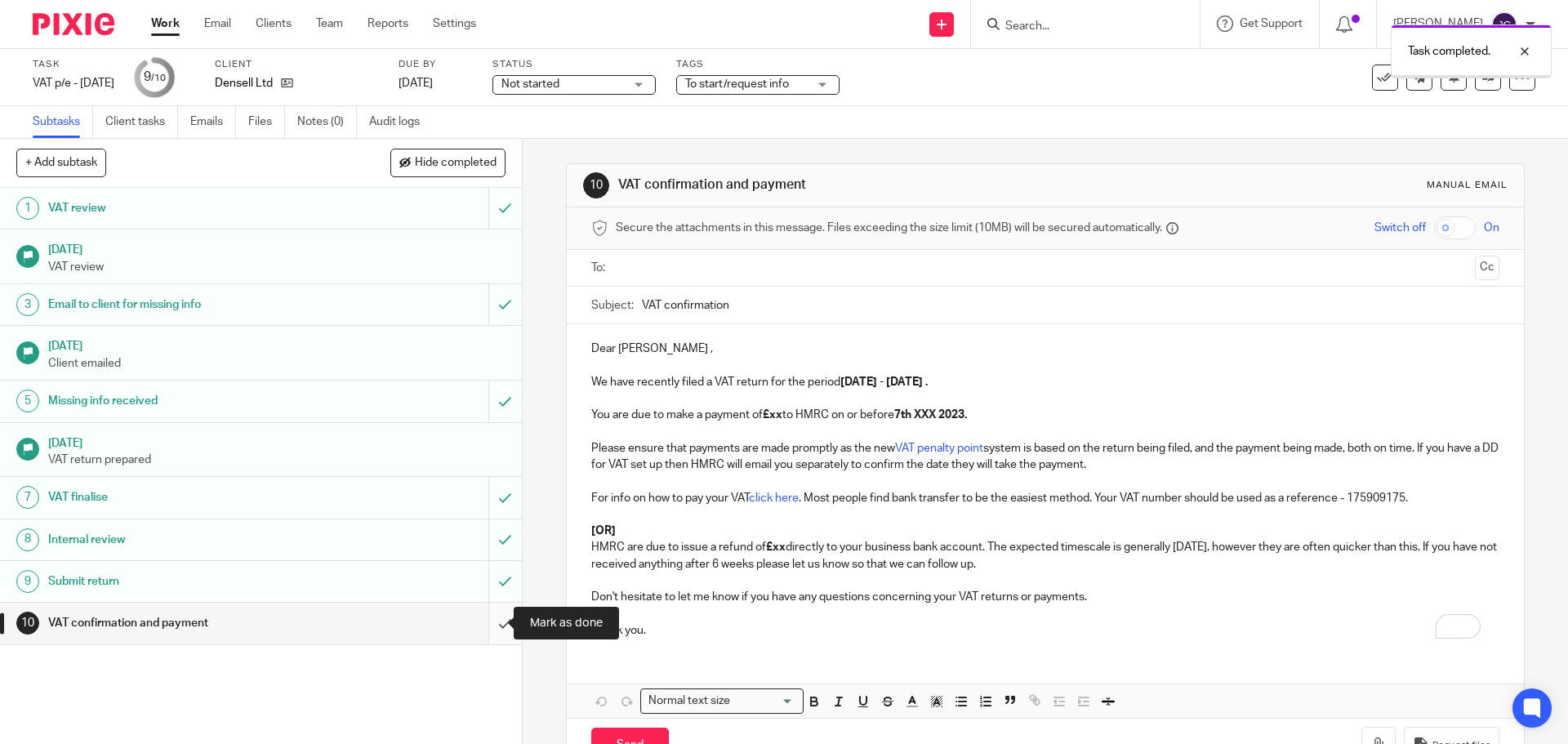
click at [488, 624] on input "submit" at bounding box center [261, 623] width 522 height 41
